Goal: Transaction & Acquisition: Purchase product/service

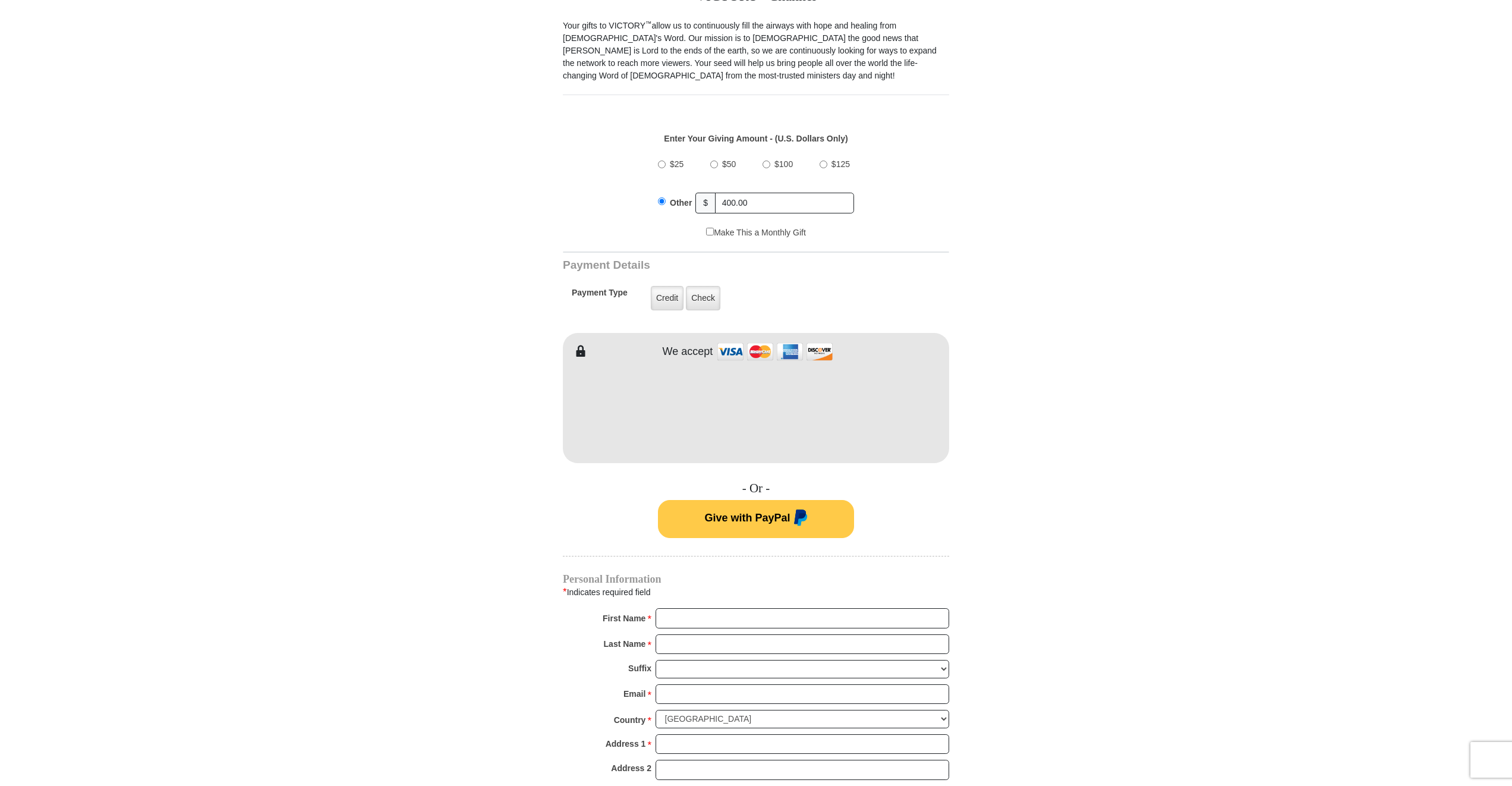
scroll to position [375, 0]
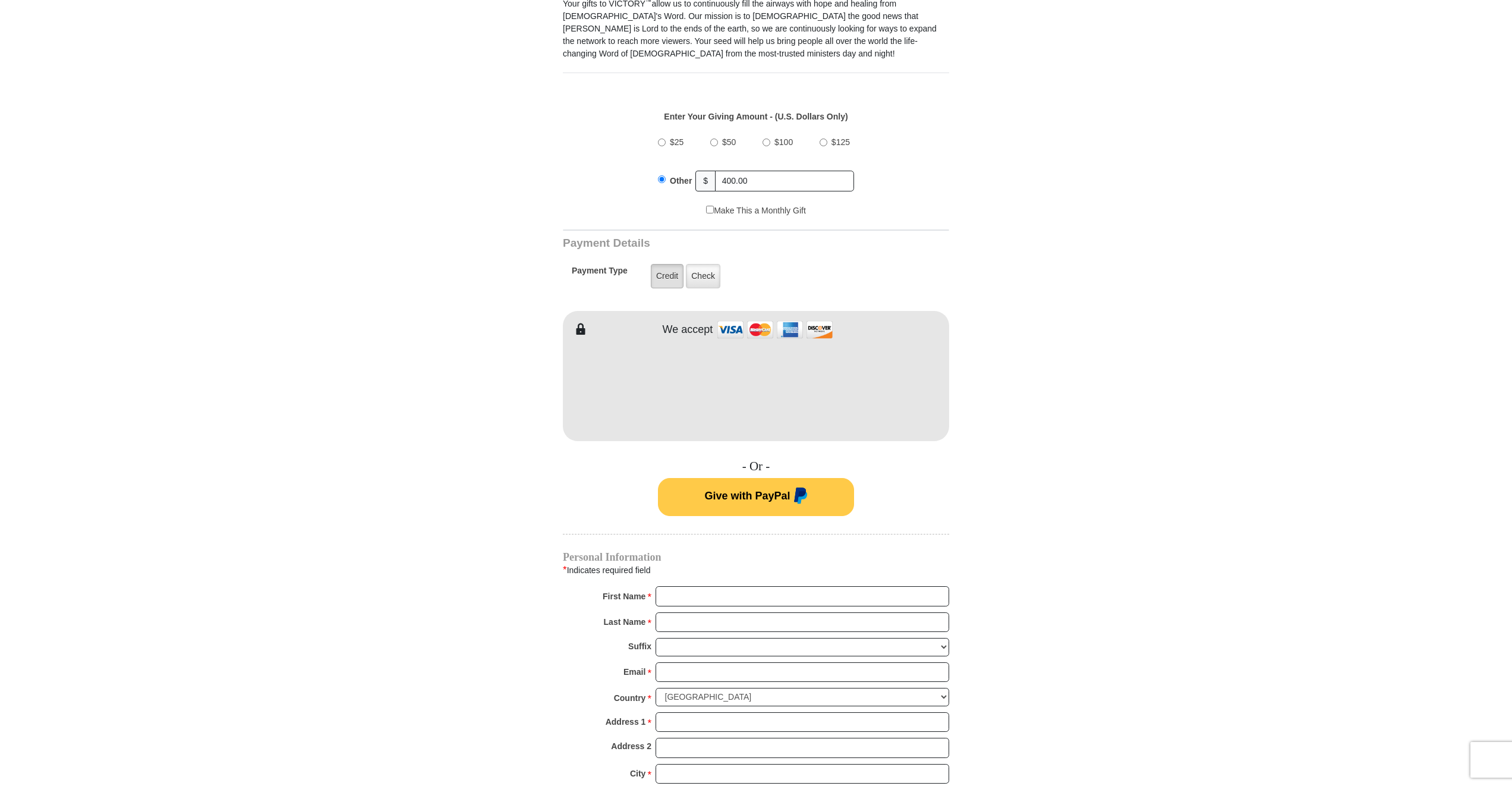
type input "400.00"
click at [668, 265] on label "Credit" at bounding box center [667, 276] width 33 height 24
click at [0, 0] on input "Credit" at bounding box center [0, 0] width 0 height 0
click at [1065, 494] on form "VICTORY Channel Online Giving VICTORY Channel is a worldwide, on-air television…" at bounding box center [756, 376] width 678 height 1422
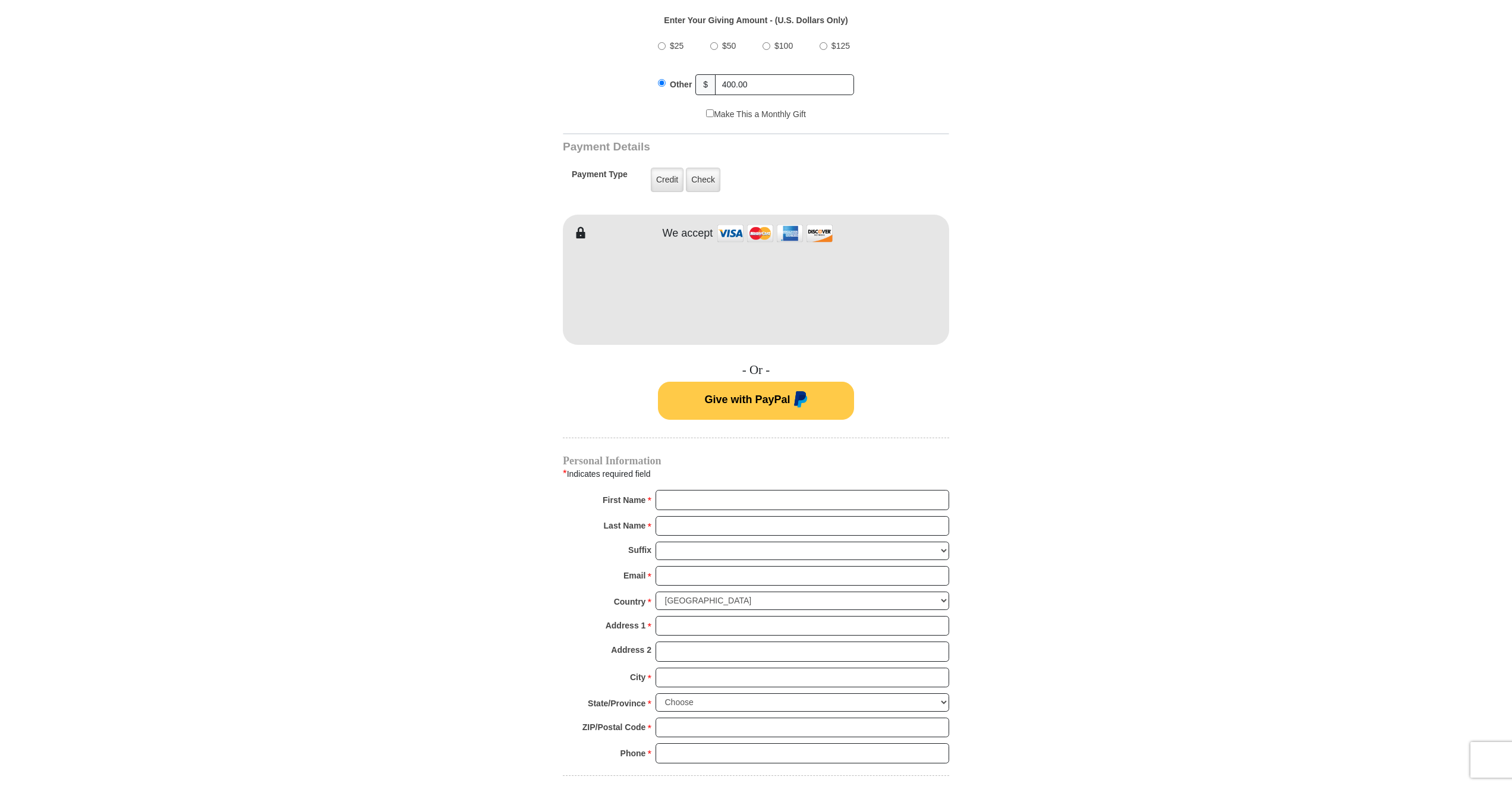
scroll to position [641, 0]
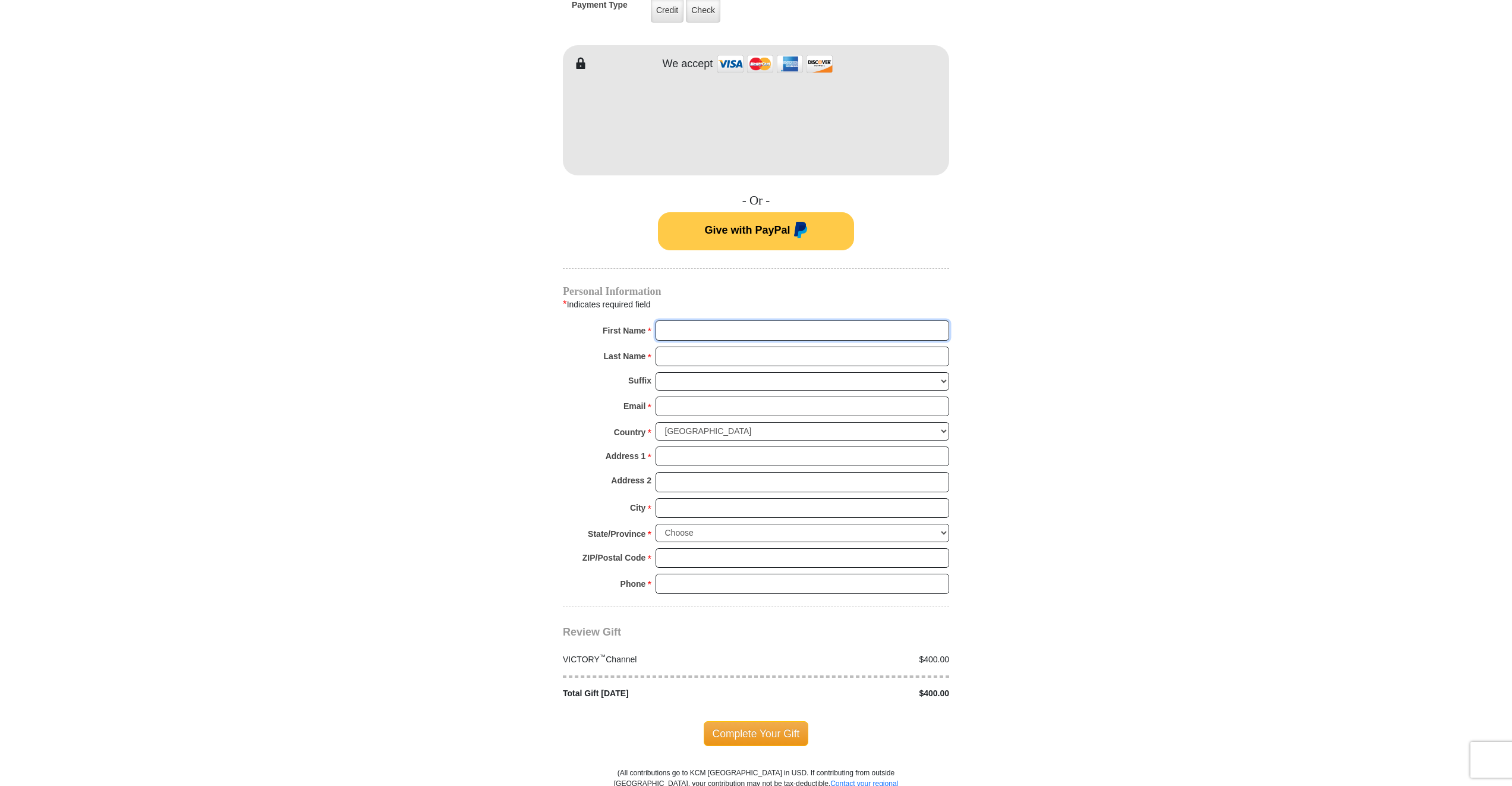
click at [717, 320] on input "First Name *" at bounding box center [802, 330] width 294 height 20
type input "[PERSON_NAME]"
type input "[EMAIL_ADDRESS][DOMAIN_NAME]"
type input "[STREET_ADDRESS]"
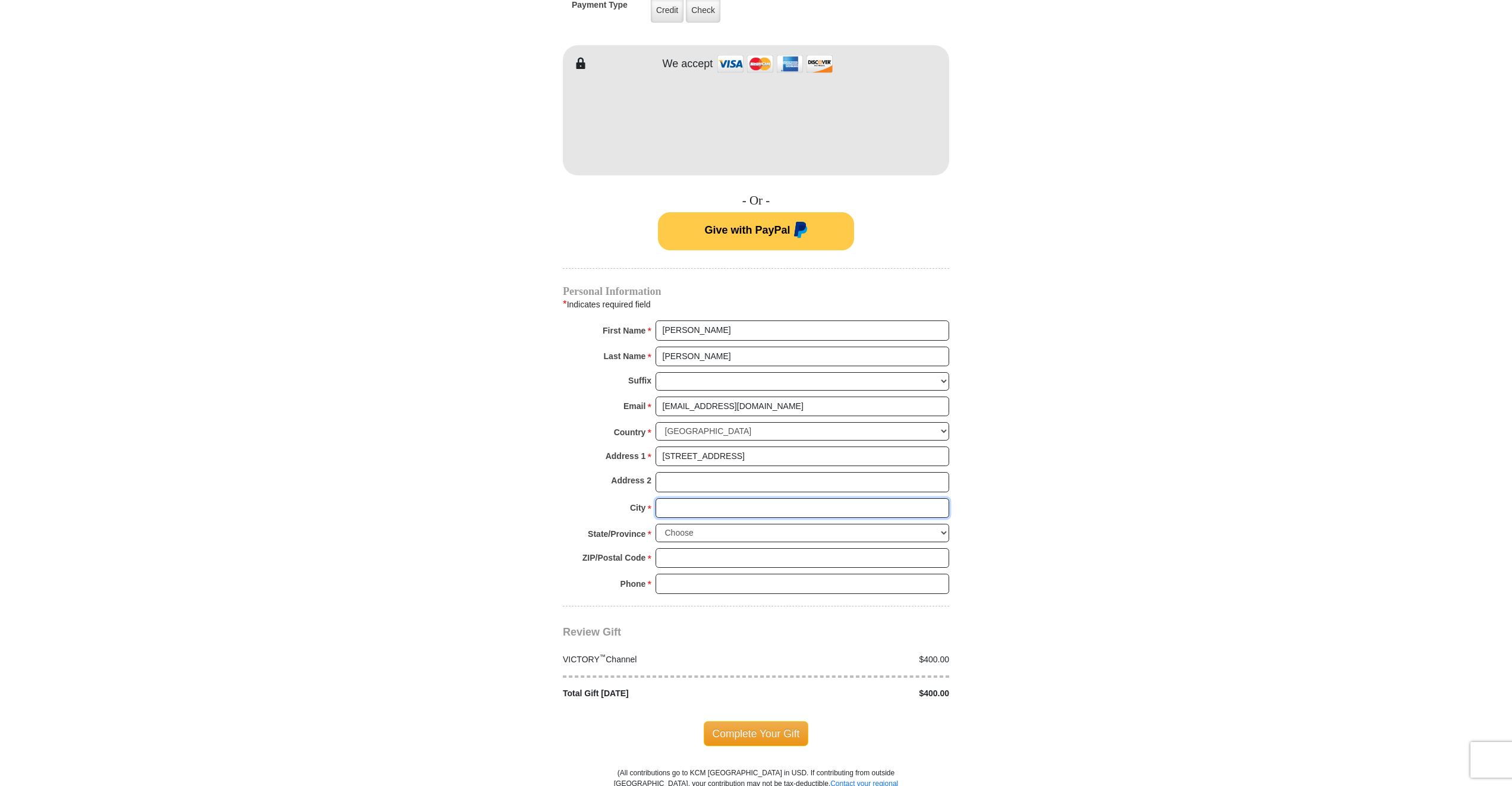
type input "Sapulpa"
select select "OK"
type input "74066"
type input "9186404362"
click at [750, 721] on span "Complete Your Gift" at bounding box center [756, 733] width 105 height 25
